Goal: Task Accomplishment & Management: Use online tool/utility

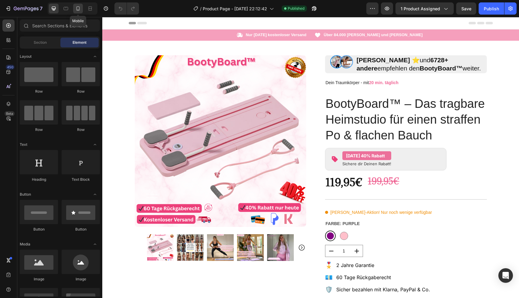
click at [75, 6] on icon at bounding box center [78, 8] width 6 height 6
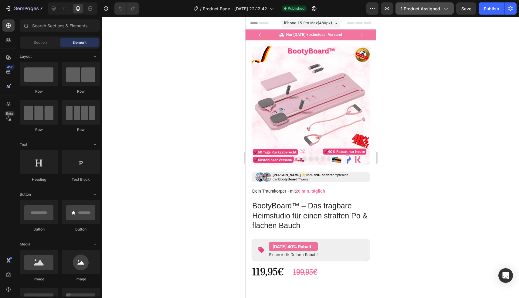
click at [437, 6] on span "1 product assigned" at bounding box center [420, 8] width 39 height 6
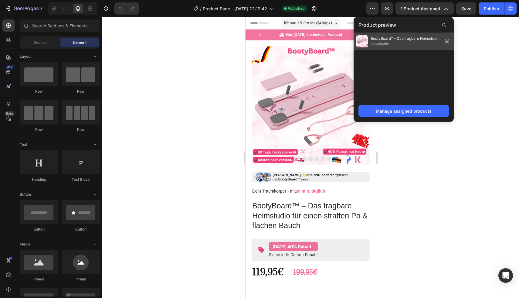
click at [418, 47] on div "BootyBoard™ – Das tragbare Heimstudio für einen straffen Po & flachen Bauch 8 a…" at bounding box center [398, 41] width 84 height 12
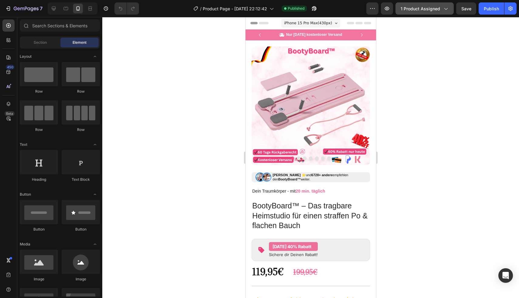
click at [441, 7] on div "1 product assigned" at bounding box center [425, 8] width 48 height 6
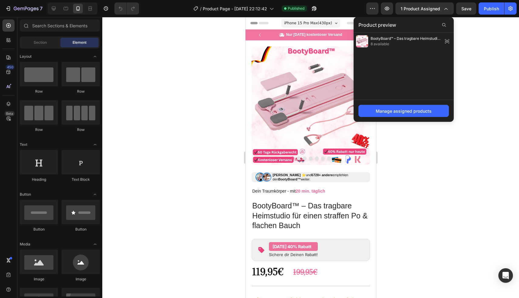
click at [498, 67] on div at bounding box center [310, 157] width 417 height 281
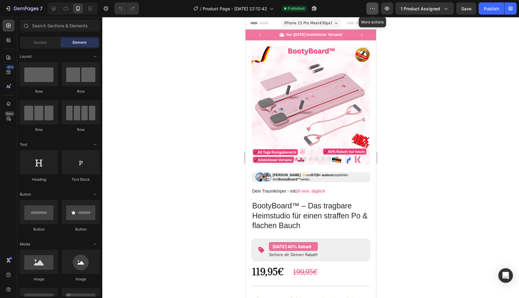
click at [372, 4] on button "button" at bounding box center [372, 8] width 12 height 12
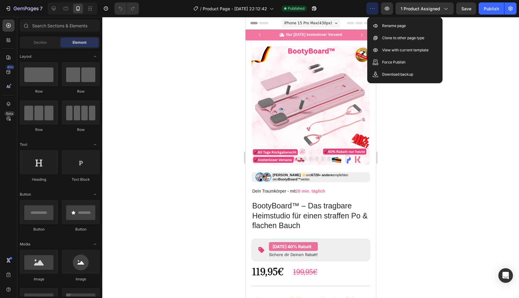
click at [407, 126] on div at bounding box center [310, 157] width 417 height 281
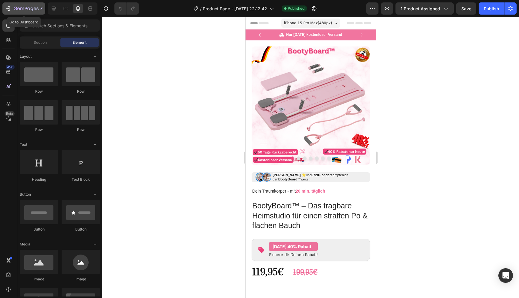
click at [9, 8] on icon "button" at bounding box center [8, 8] width 6 height 6
